Goal: Information Seeking & Learning: Learn about a topic

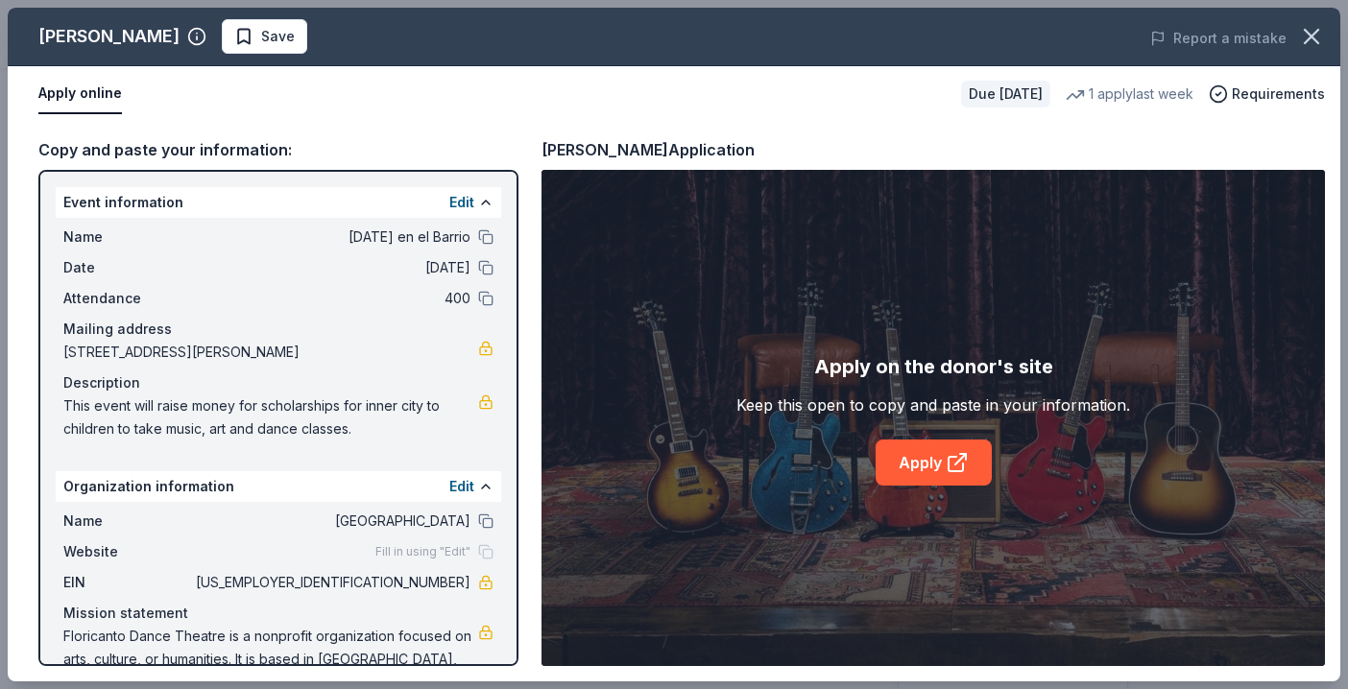
scroll to position [241, 0]
drag, startPoint x: 61, startPoint y: 405, endPoint x: 207, endPoint y: 426, distance: 147.4
click at [207, 426] on div "Name Navidad en el Barrio Date 12/13/25 Attendance 400 Mailing address 2900 Cal…" at bounding box center [278, 333] width 445 height 230
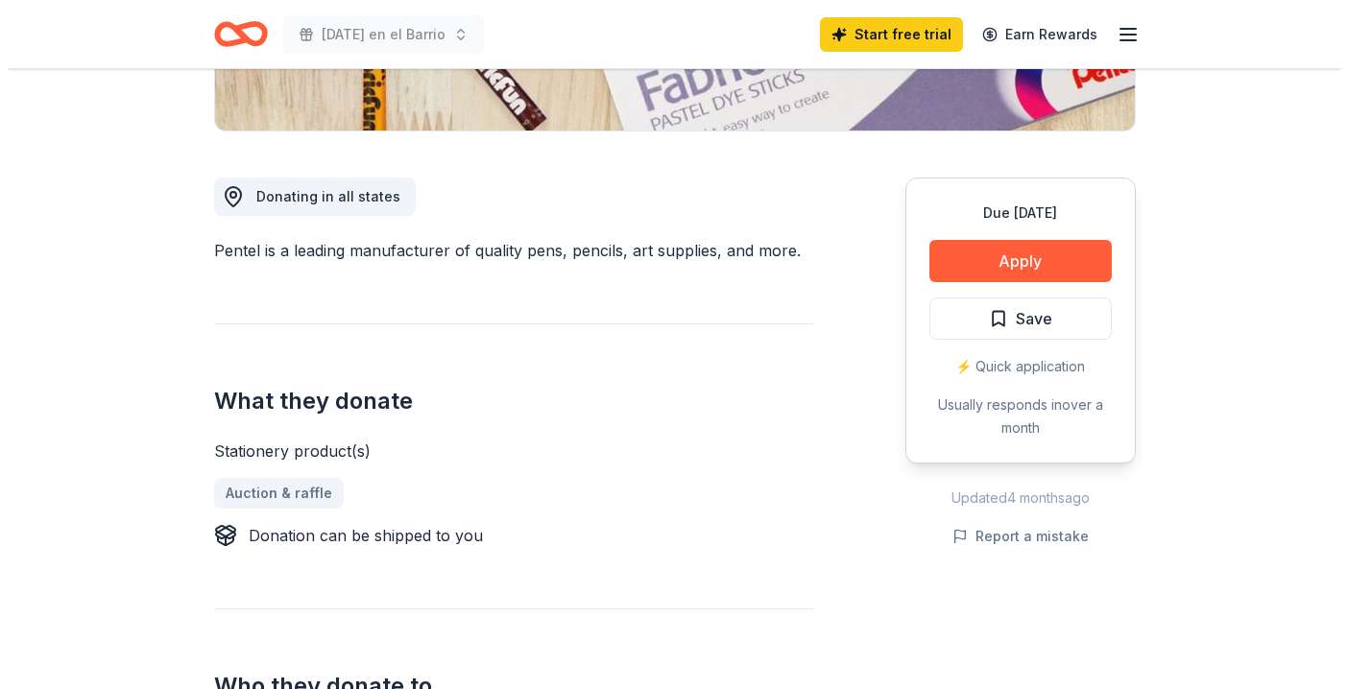
scroll to position [566, 0]
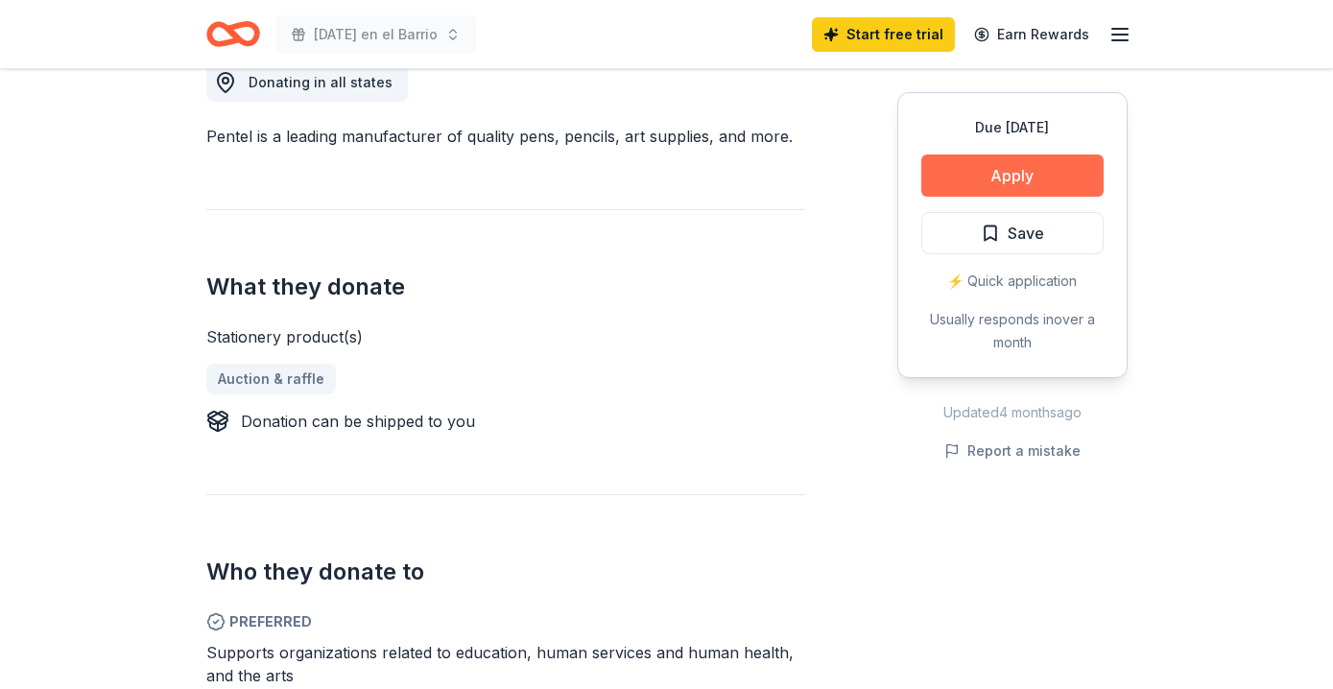
click at [995, 174] on button "Apply" at bounding box center [1013, 176] width 182 height 42
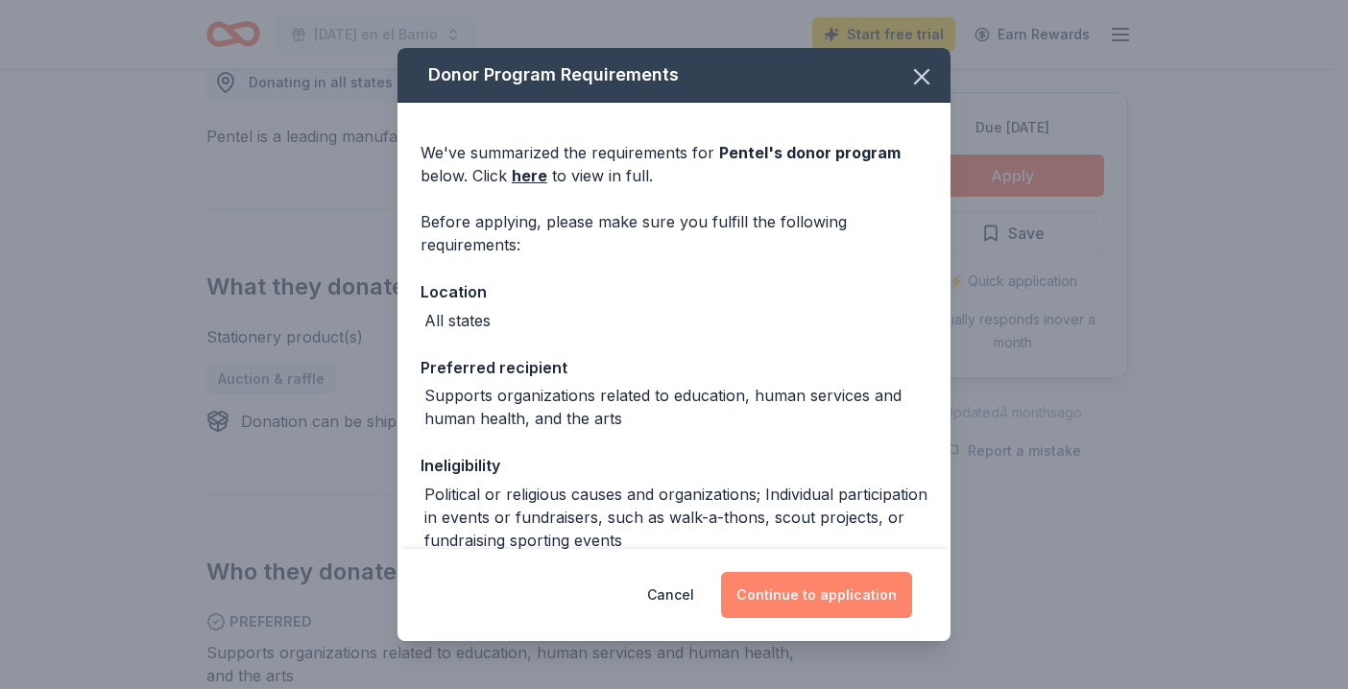
click at [797, 596] on button "Continue to application" at bounding box center [816, 595] width 191 height 46
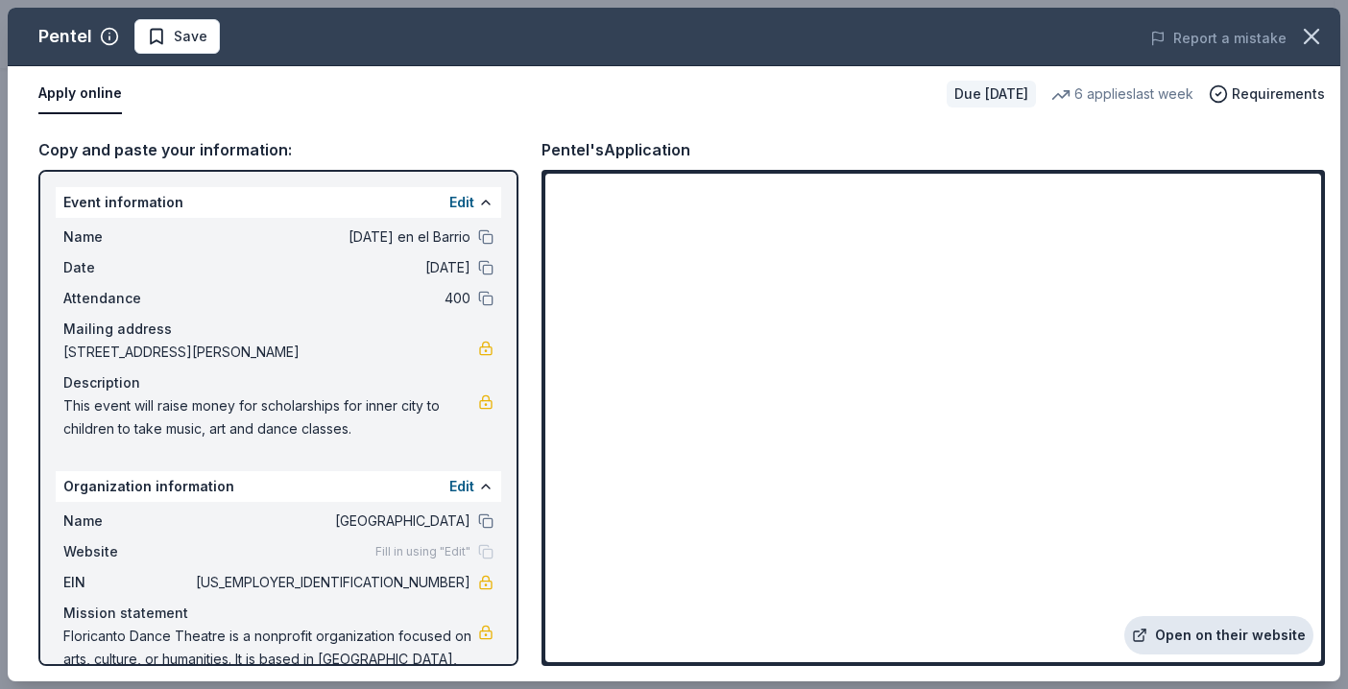
click at [1209, 631] on link "Open on their website" at bounding box center [1218, 635] width 189 height 38
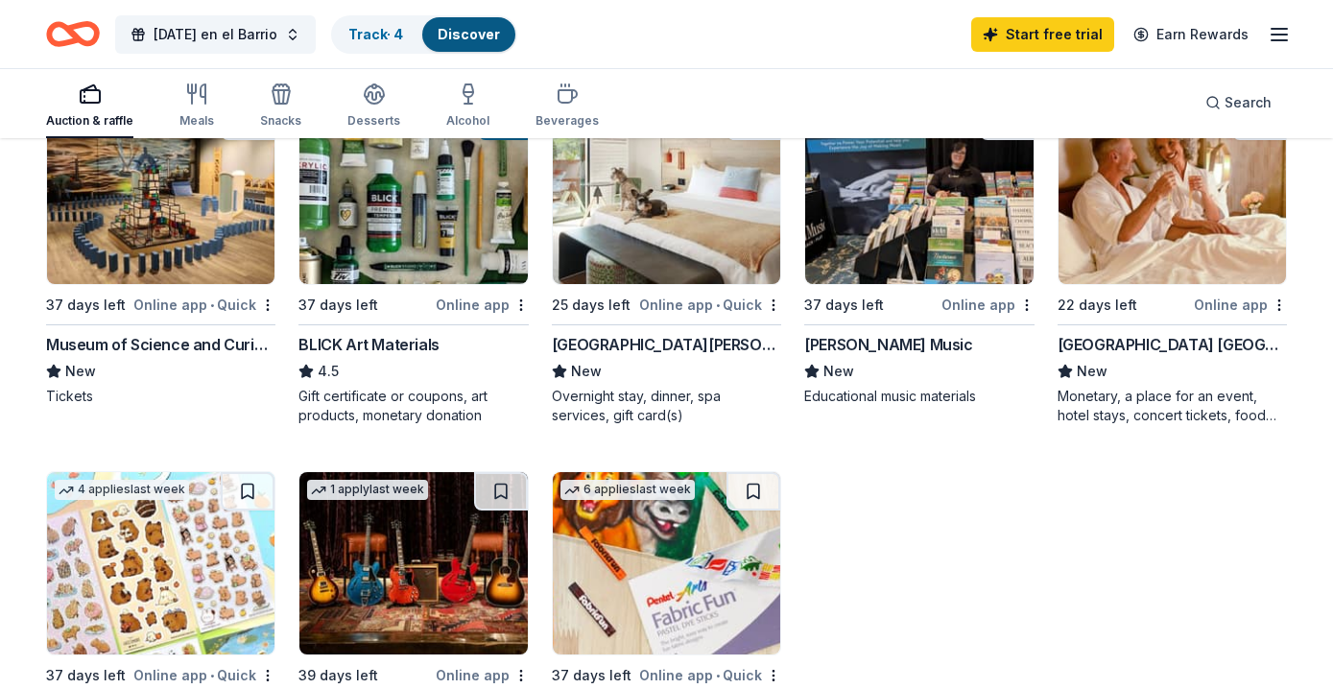
scroll to position [213, 0]
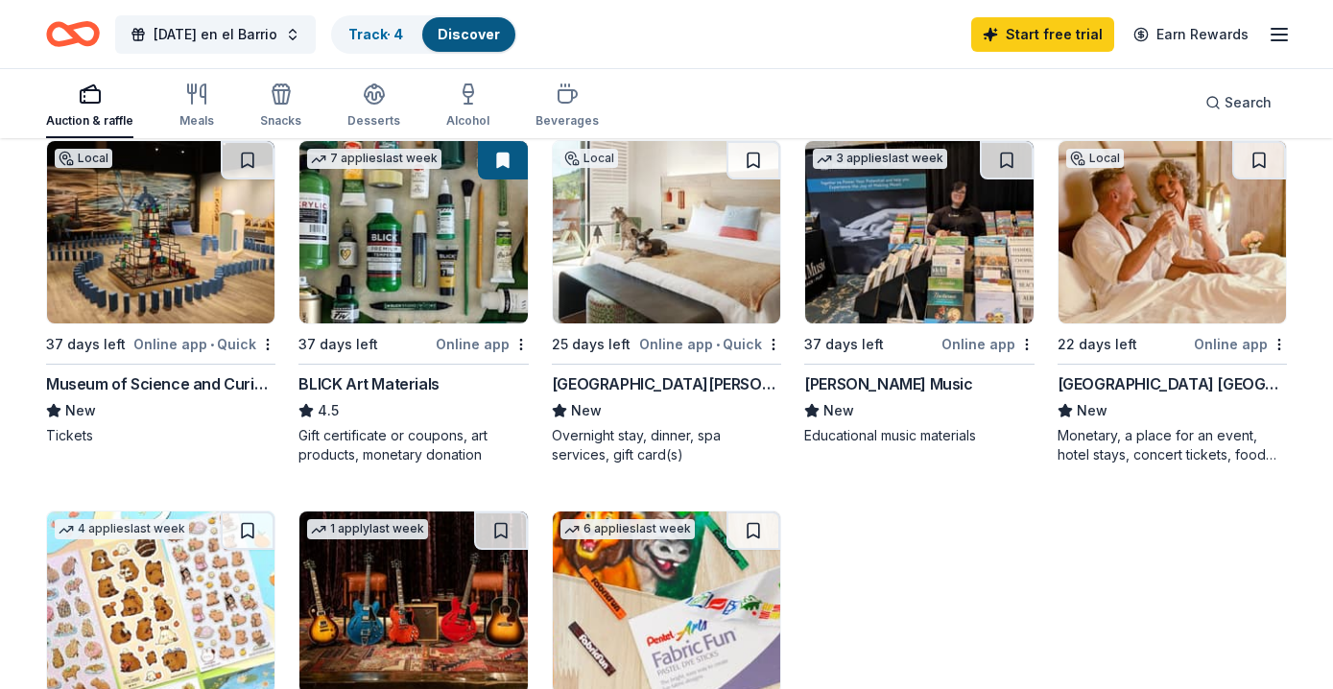
click at [883, 234] on img at bounding box center [919, 232] width 228 height 182
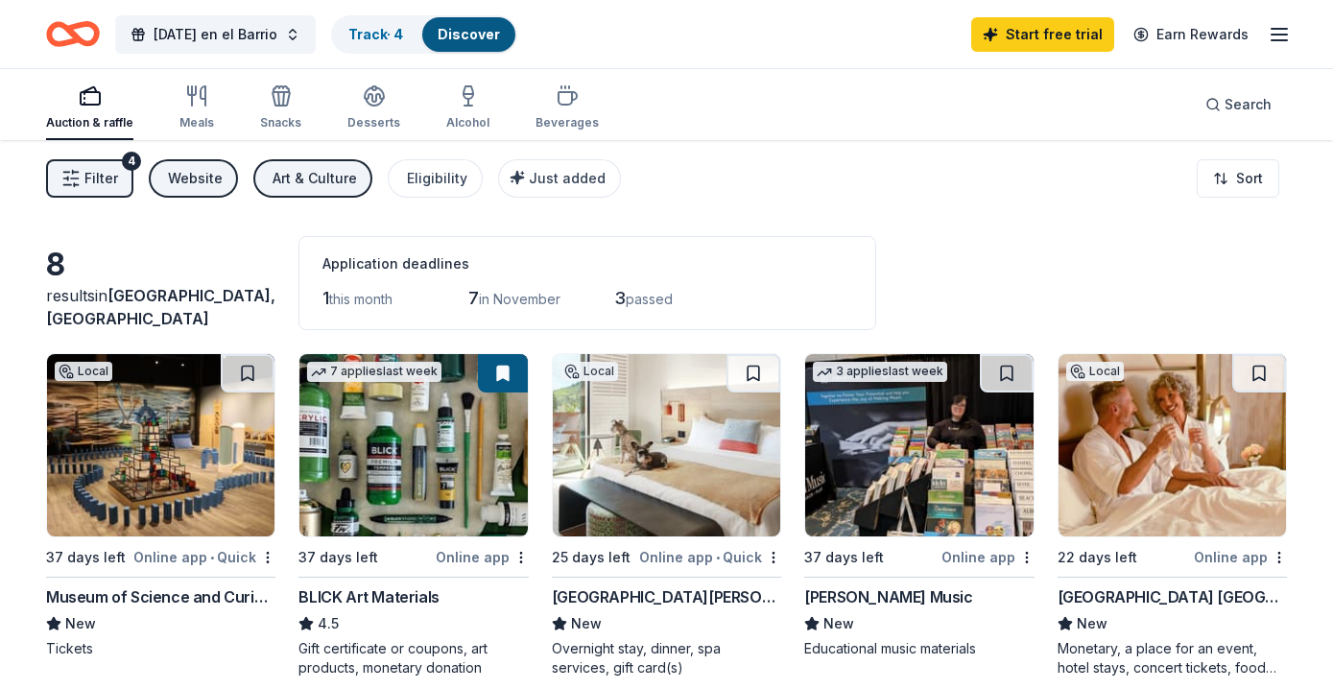
scroll to position [0, 0]
click at [377, 100] on icon "button" at bounding box center [374, 102] width 17 height 7
